Goal: Book appointment/travel/reservation

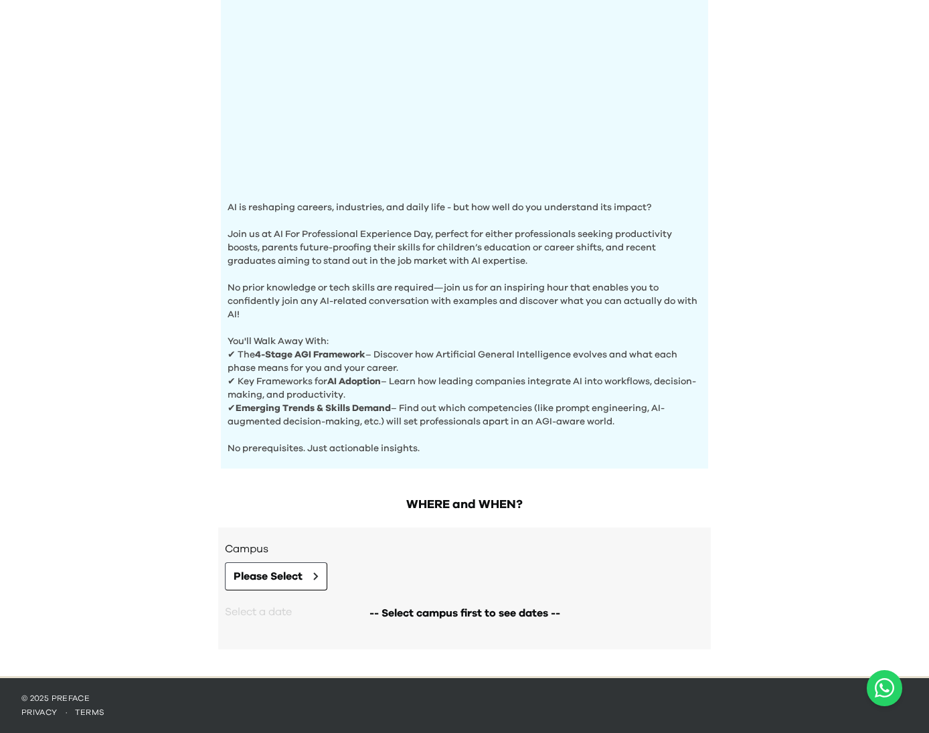
scroll to position [254, 0]
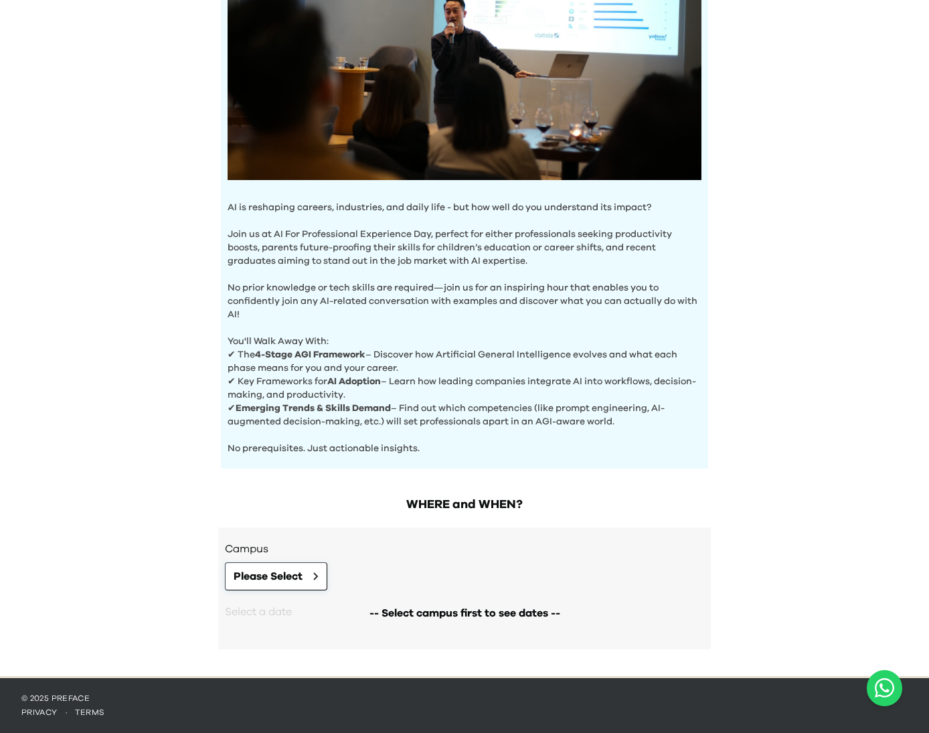
click at [295, 576] on span "Please Select" at bounding box center [268, 576] width 69 height 16
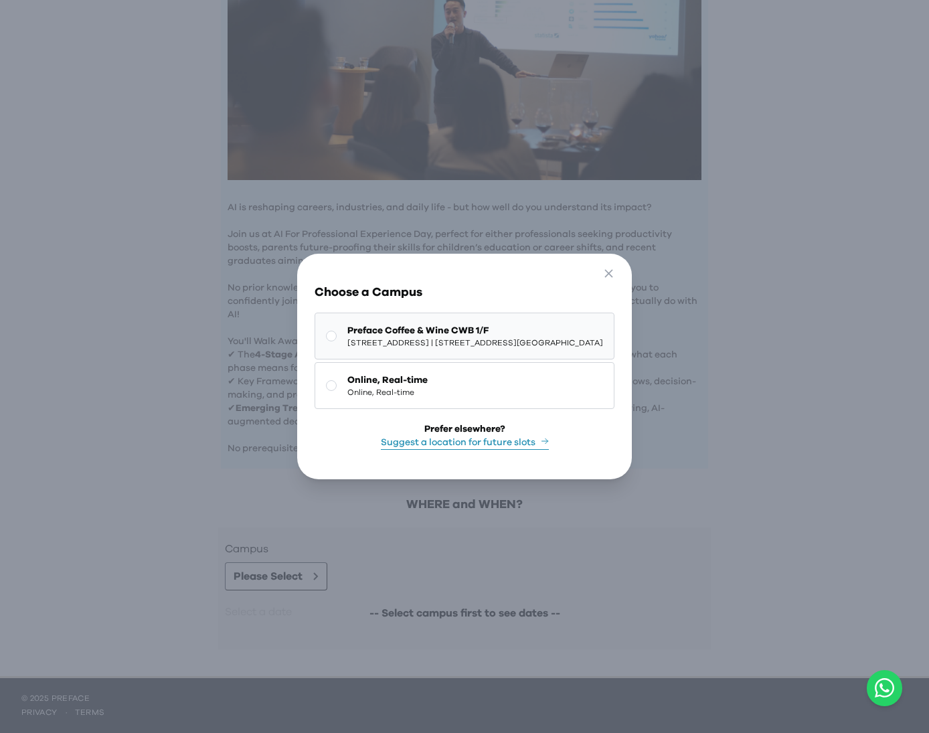
click at [478, 331] on span "Preface Coffee & Wine CWB 1/F" at bounding box center [475, 330] width 256 height 13
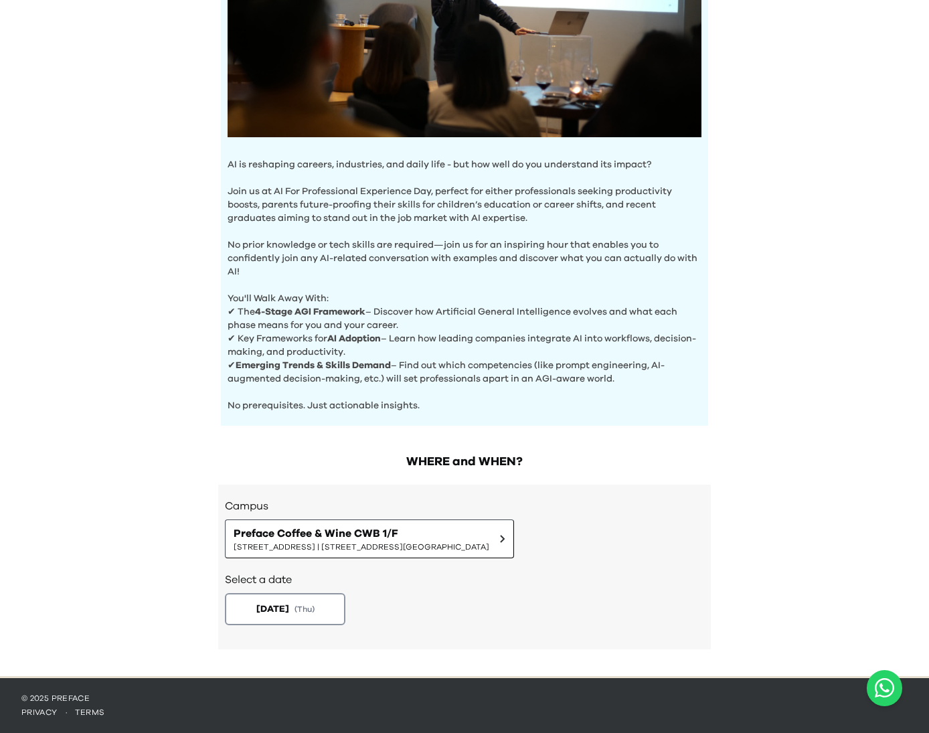
scroll to position [297, 0]
click at [319, 597] on button "[DATE] ( Thu )" at bounding box center [285, 609] width 127 height 33
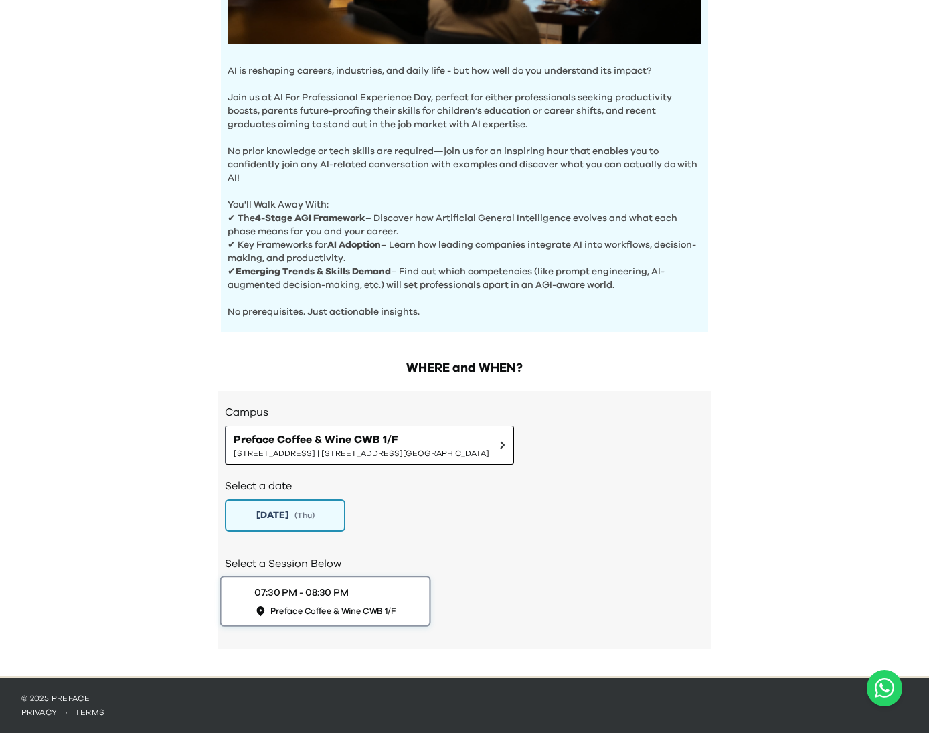
scroll to position [390, 0]
click at [313, 513] on span "( Thu )" at bounding box center [305, 515] width 21 height 11
click at [360, 453] on span "[STREET_ADDRESS] | [STREET_ADDRESS][GEOGRAPHIC_DATA]" at bounding box center [362, 453] width 256 height 11
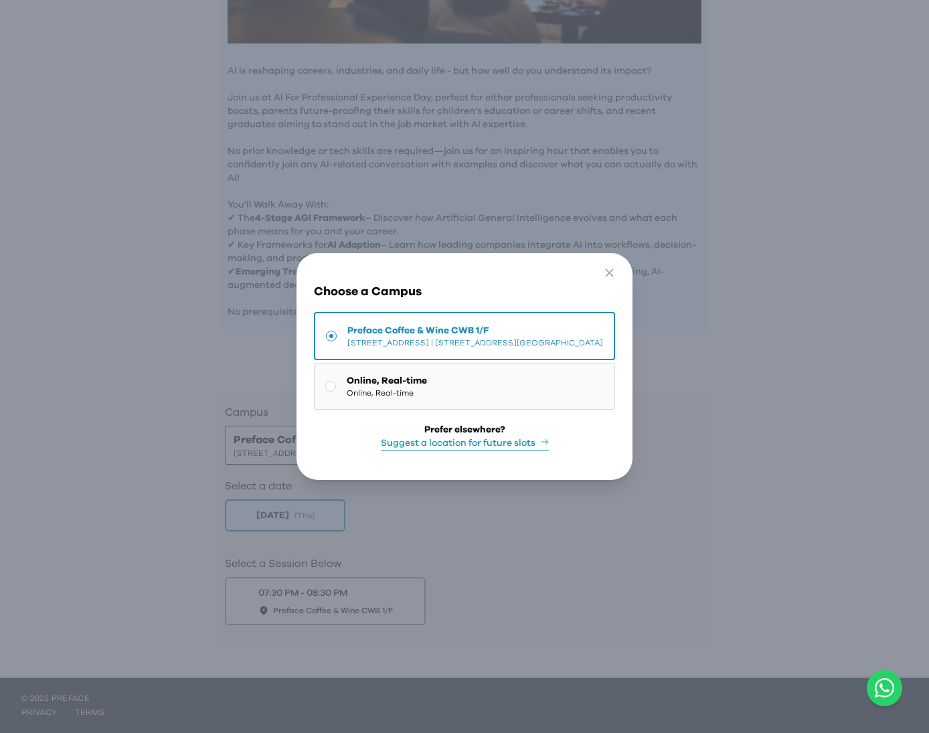
click at [406, 400] on button "Online, Real-time Online, Real-time" at bounding box center [464, 386] width 301 height 47
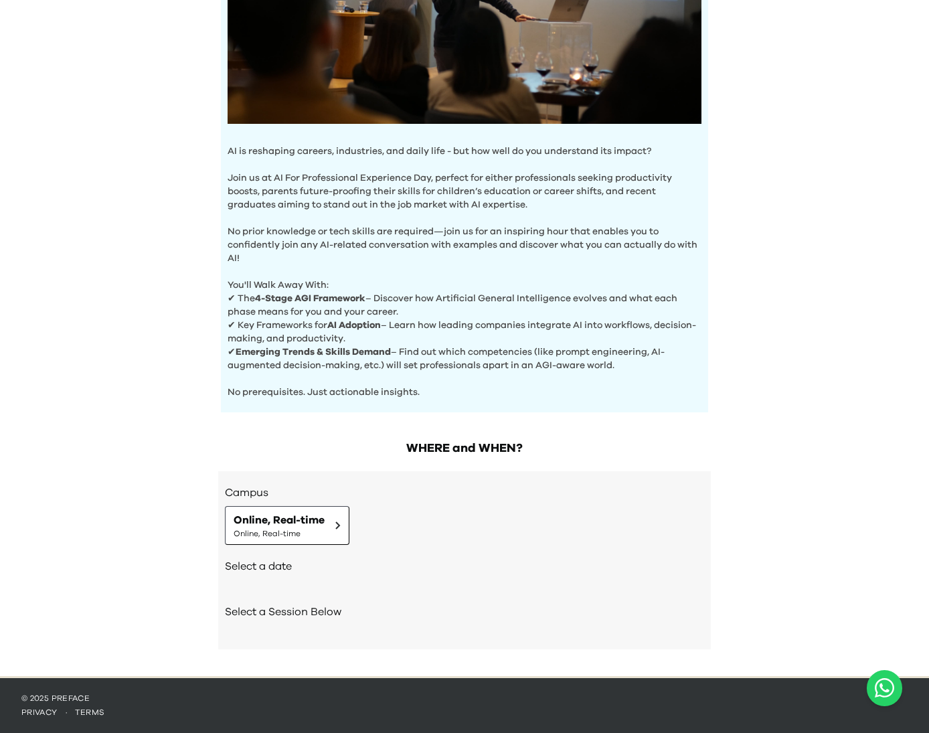
click at [256, 578] on div "Select a date" at bounding box center [464, 568] width 479 height 46
click at [281, 566] on h2 "Select a date" at bounding box center [464, 566] width 479 height 16
click at [297, 530] on span "Online, Real-time" at bounding box center [279, 533] width 91 height 11
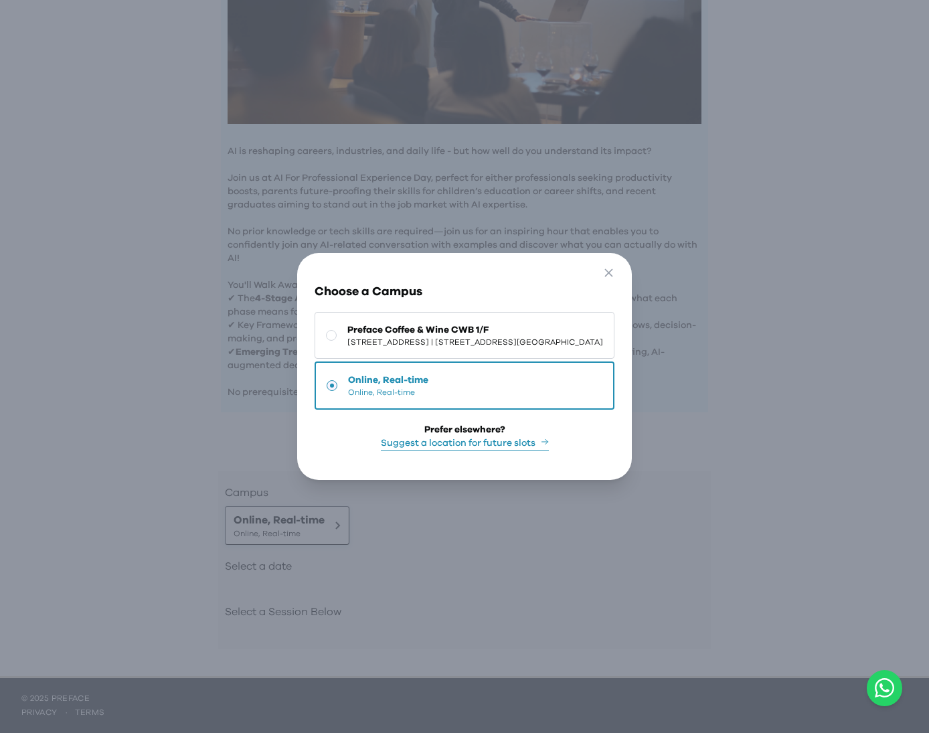
click at [297, 530] on div "Go Back Close Choose a Campus Preface Coffee & Wine CWB 1/F 1/F, The Sharp, 11 …" at bounding box center [464, 366] width 929 height 733
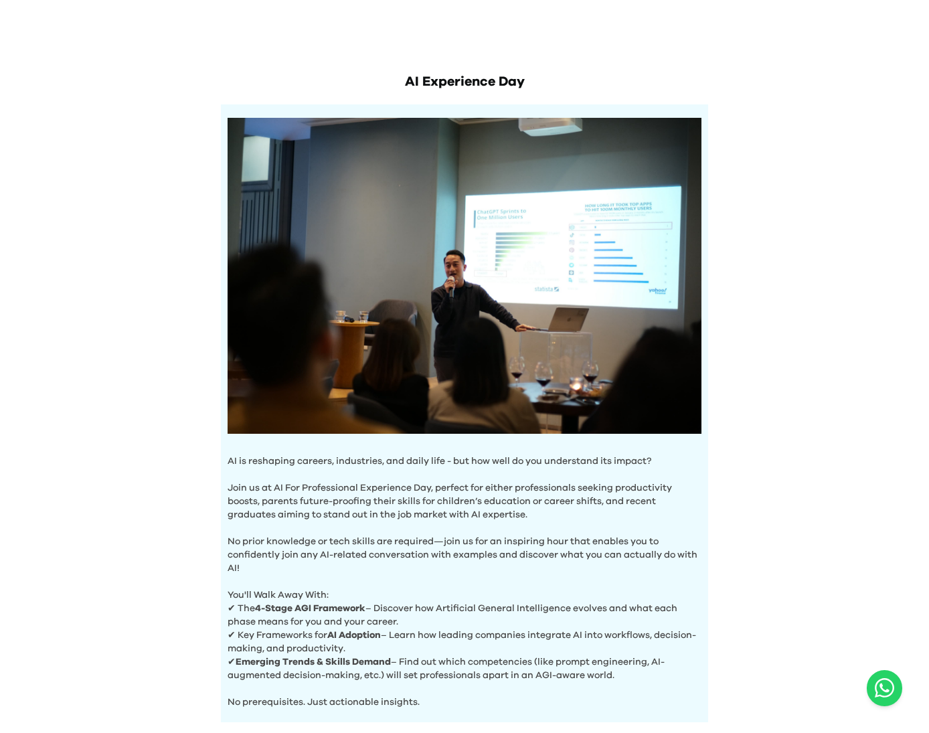
scroll to position [0, 0]
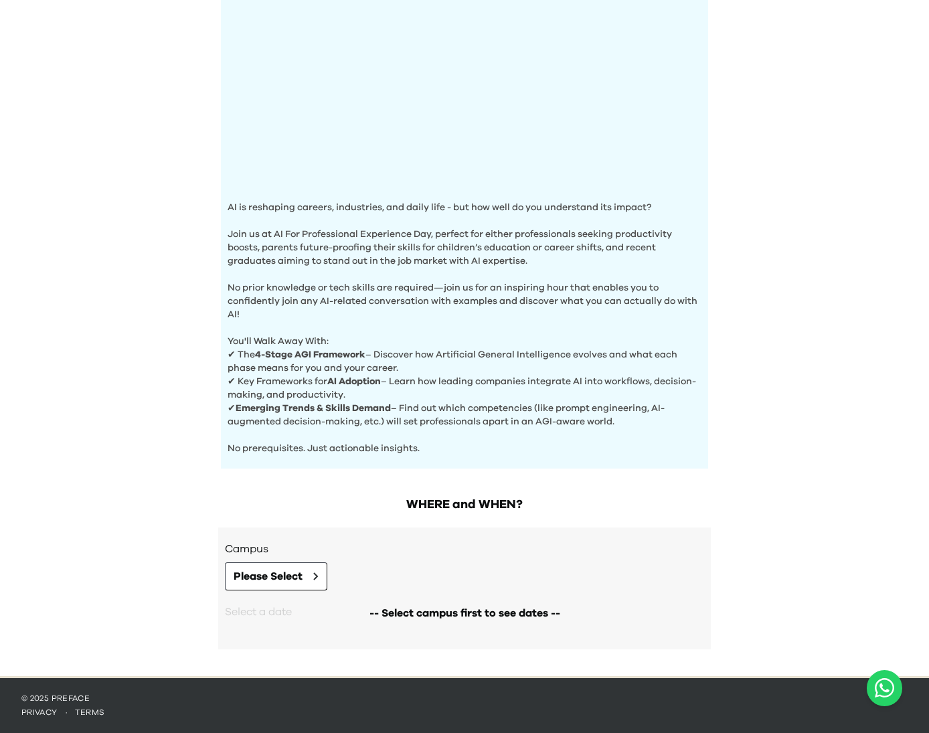
scroll to position [254, 0]
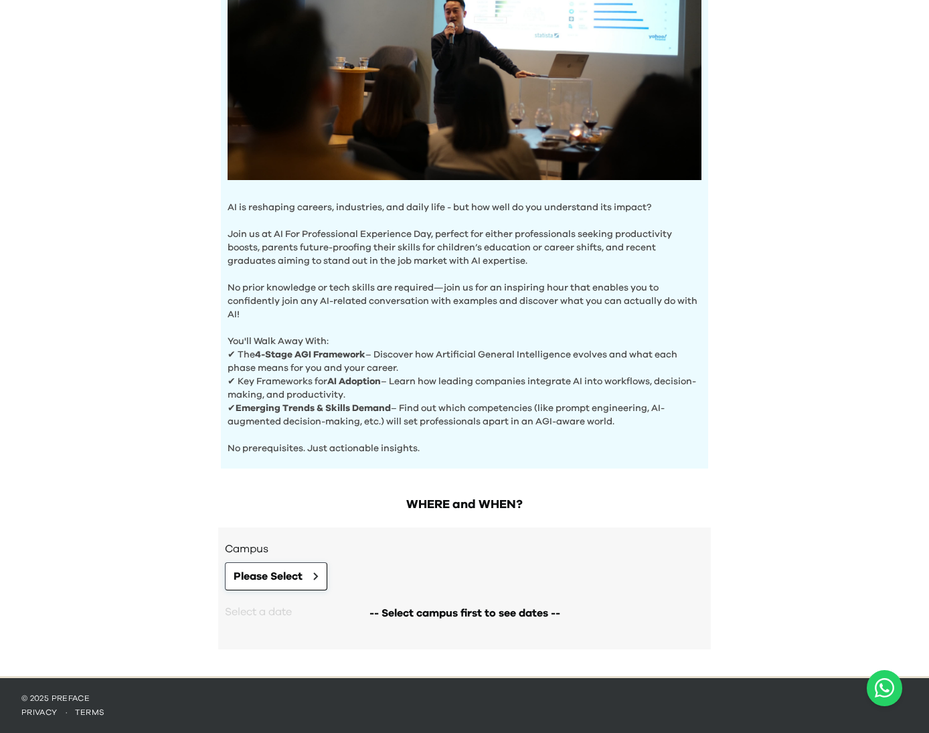
click at [301, 571] on span "Please Select" at bounding box center [268, 576] width 69 height 16
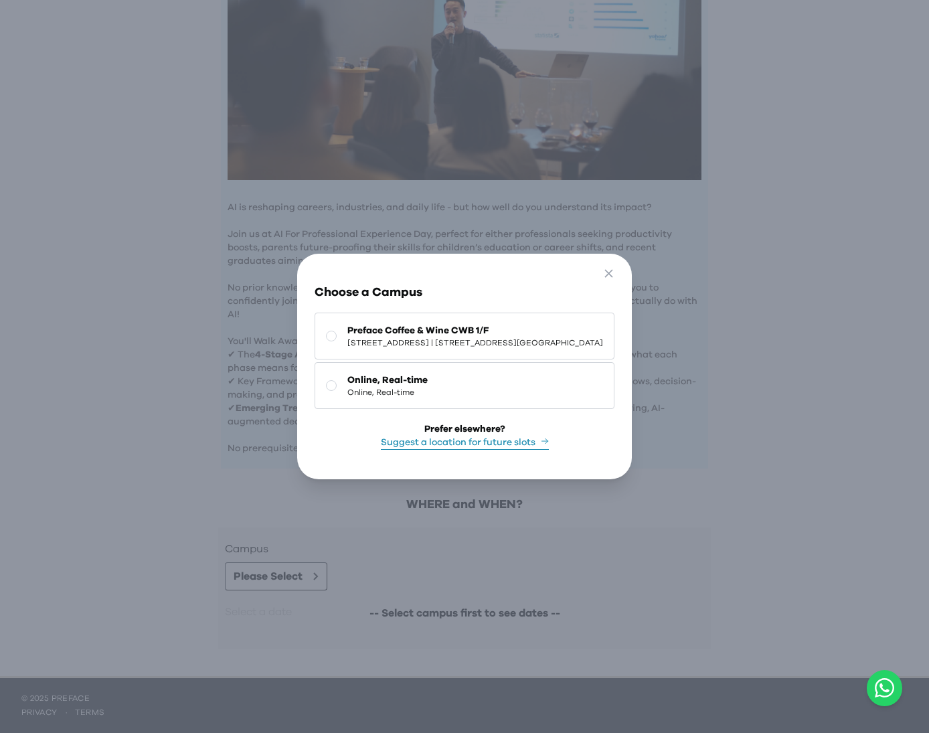
click at [376, 497] on div "Go Back Close Choose a Campus Preface Coffee & Wine CWB [STREET_ADDRESS] | [STR…" at bounding box center [464, 366] width 929 height 733
